Goal: Navigation & Orientation: Find specific page/section

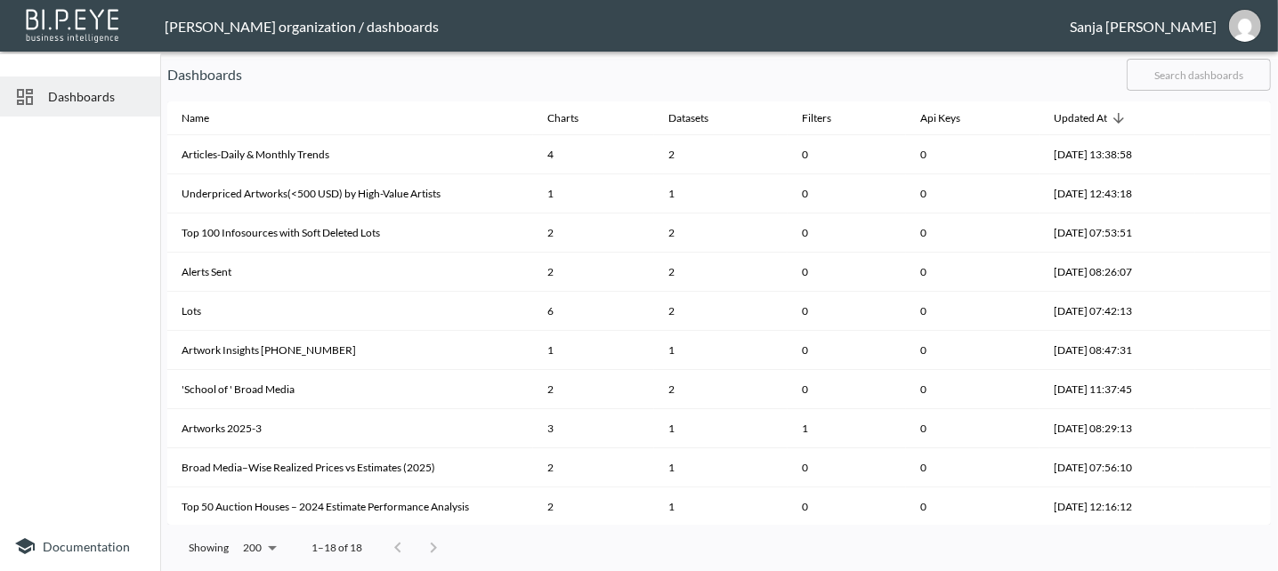
click at [75, 98] on span "Dashboards" at bounding box center [97, 96] width 98 height 19
click at [1241, 26] on img "sanja@mutualart.com" at bounding box center [1245, 26] width 32 height 32
drag, startPoint x: 1177, startPoint y: 101, endPoint x: 1261, endPoint y: 58, distance: 94.3
click at [1247, 58] on ul "Switch Organization Logout" at bounding box center [1185, 71] width 125 height 48
click at [1233, 67] on li "Switch Organization" at bounding box center [1185, 62] width 125 height 17
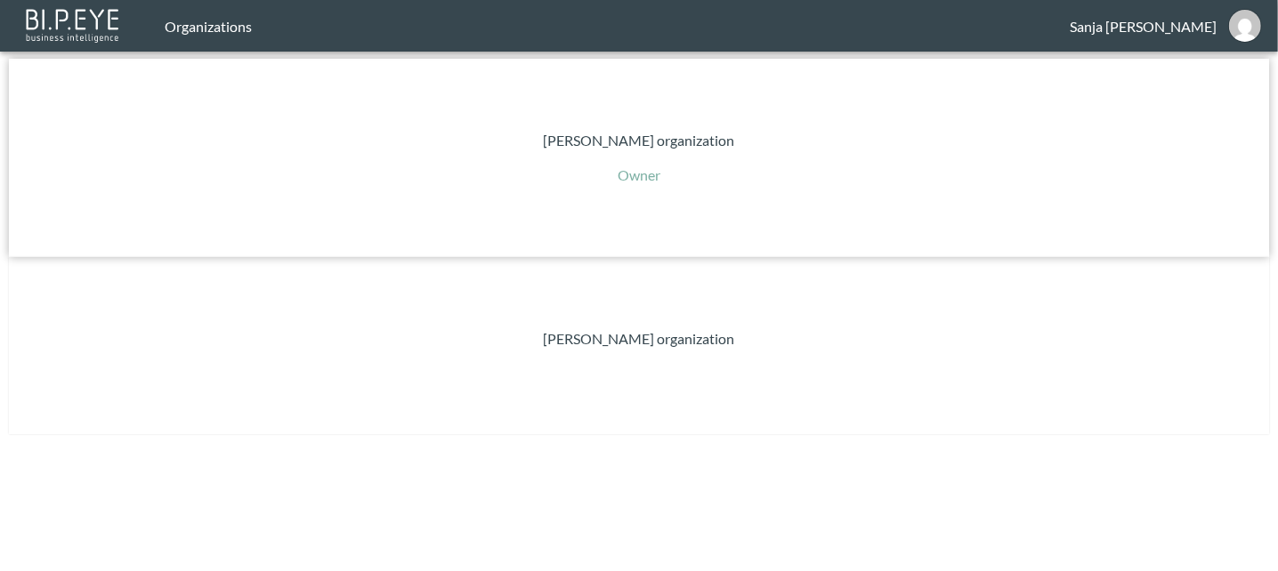
click at [544, 151] on p "[PERSON_NAME] organization" at bounding box center [639, 140] width 191 height 21
click at [735, 328] on p "[PERSON_NAME] organization" at bounding box center [639, 338] width 191 height 21
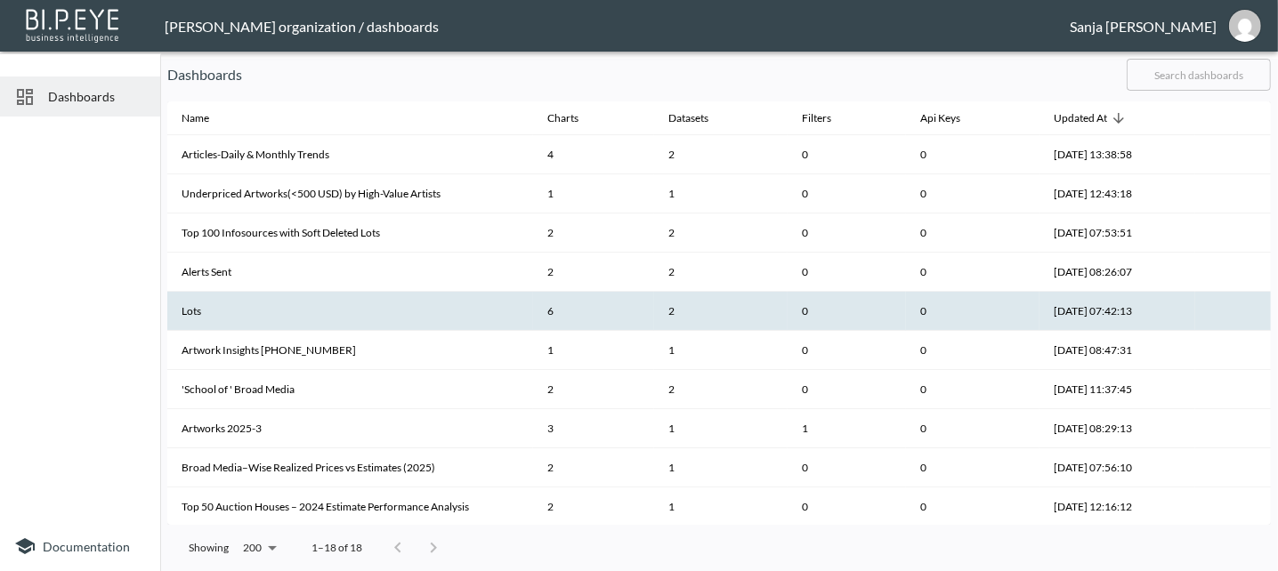
click at [368, 319] on th "Lots" at bounding box center [350, 311] width 366 height 39
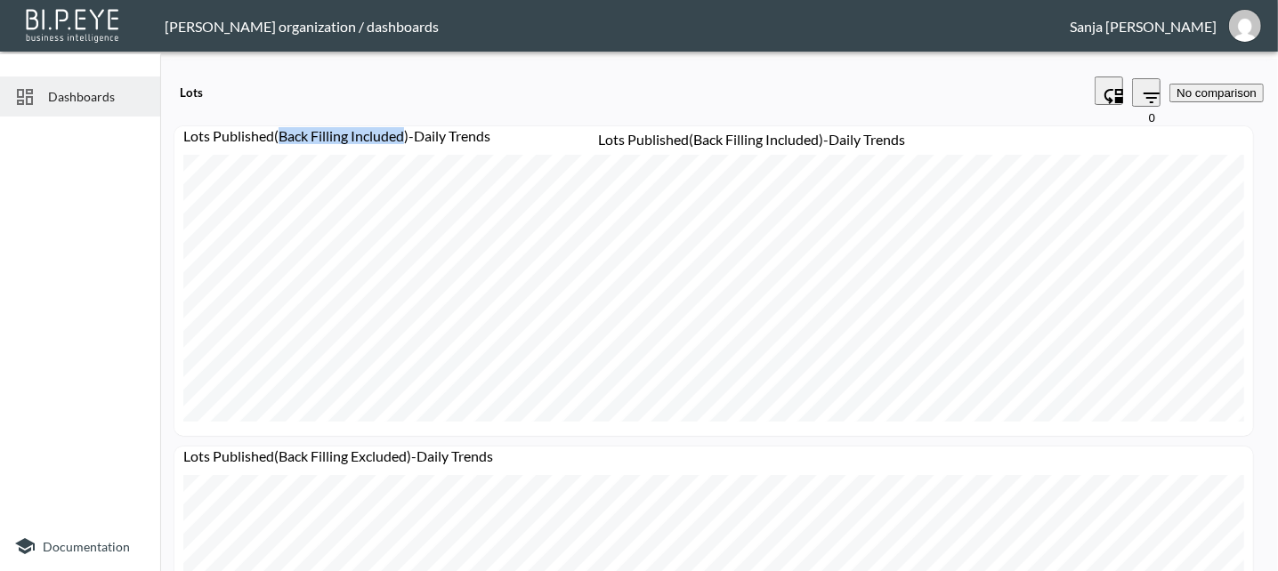
drag, startPoint x: 278, startPoint y: 112, endPoint x: 404, endPoint y: 119, distance: 125.6
click at [404, 127] on div "Lots Published(Back Filling Included)-Daily Trends" at bounding box center [713, 141] width 1078 height 28
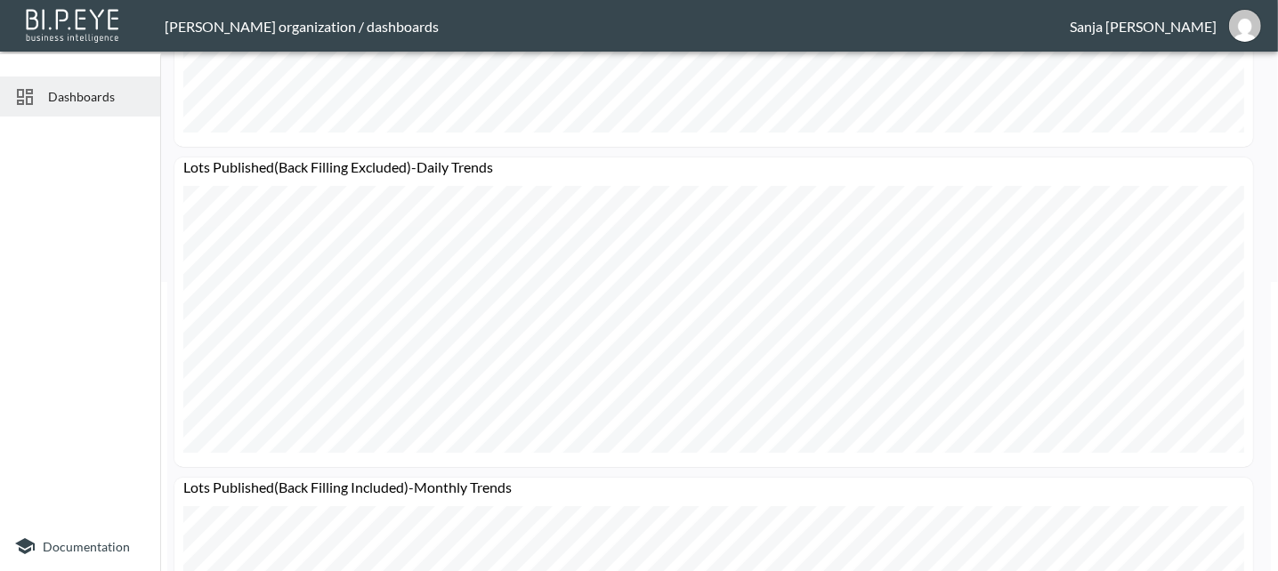
scroll to position [296, 0]
